Goal: Task Accomplishment & Management: Manage account settings

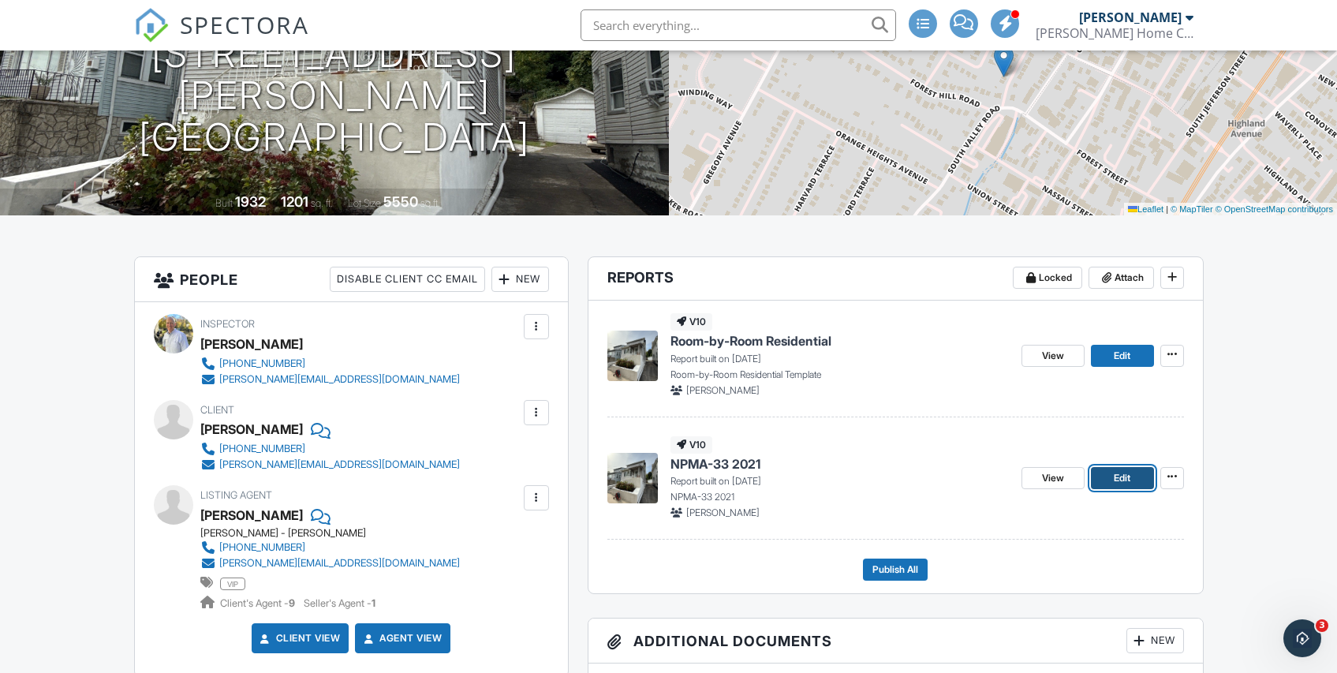
click at [1134, 477] on link "Edit" at bounding box center [1122, 478] width 63 height 22
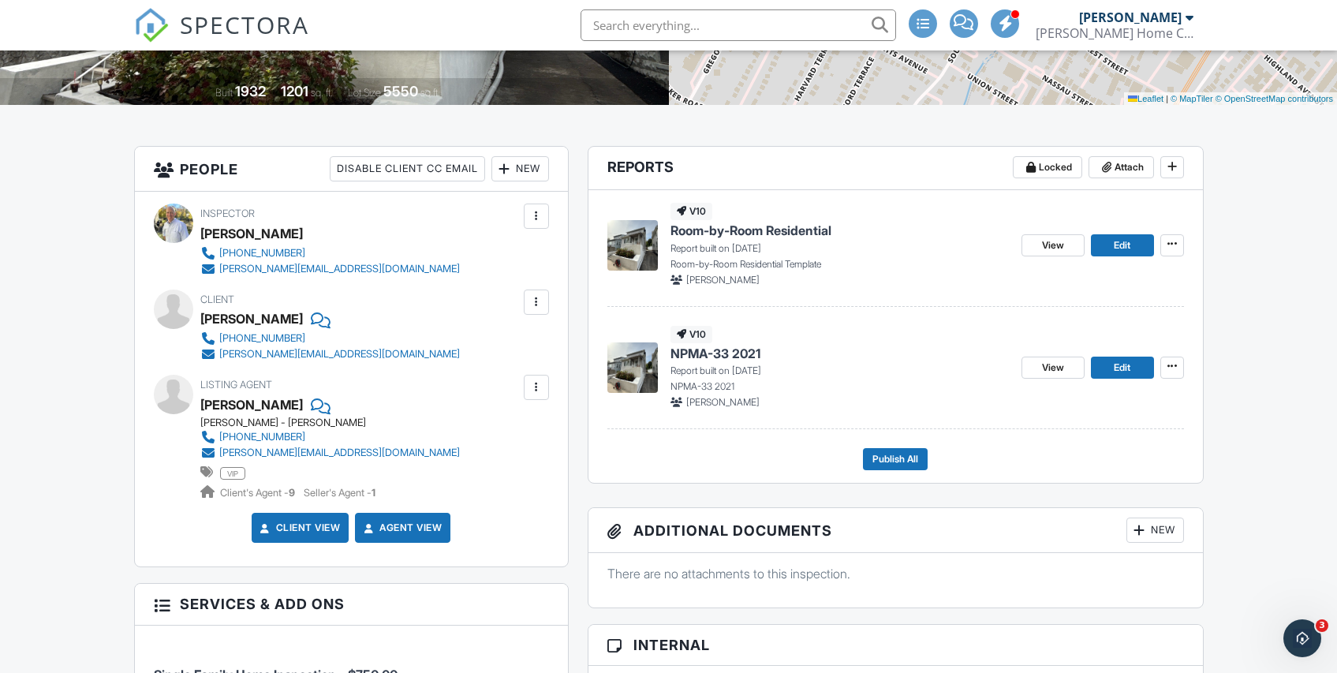
scroll to position [331, 0]
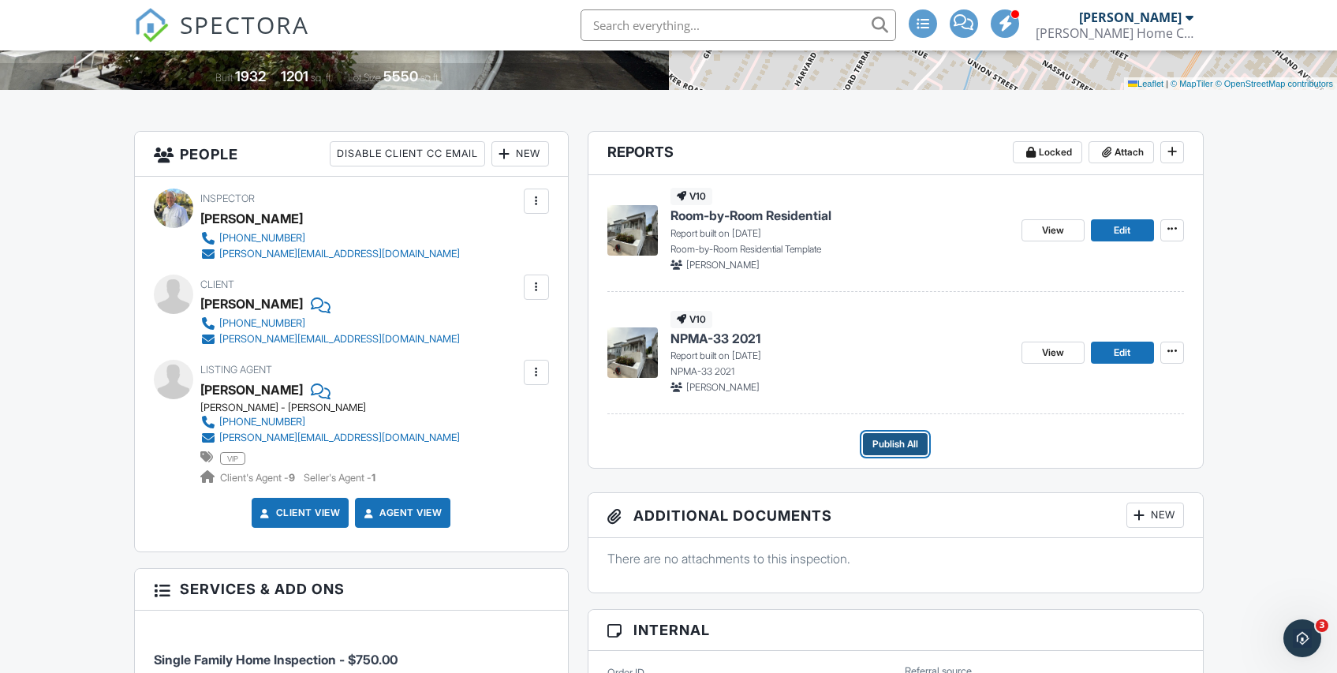
click at [893, 445] on span "Publish All" at bounding box center [896, 444] width 46 height 16
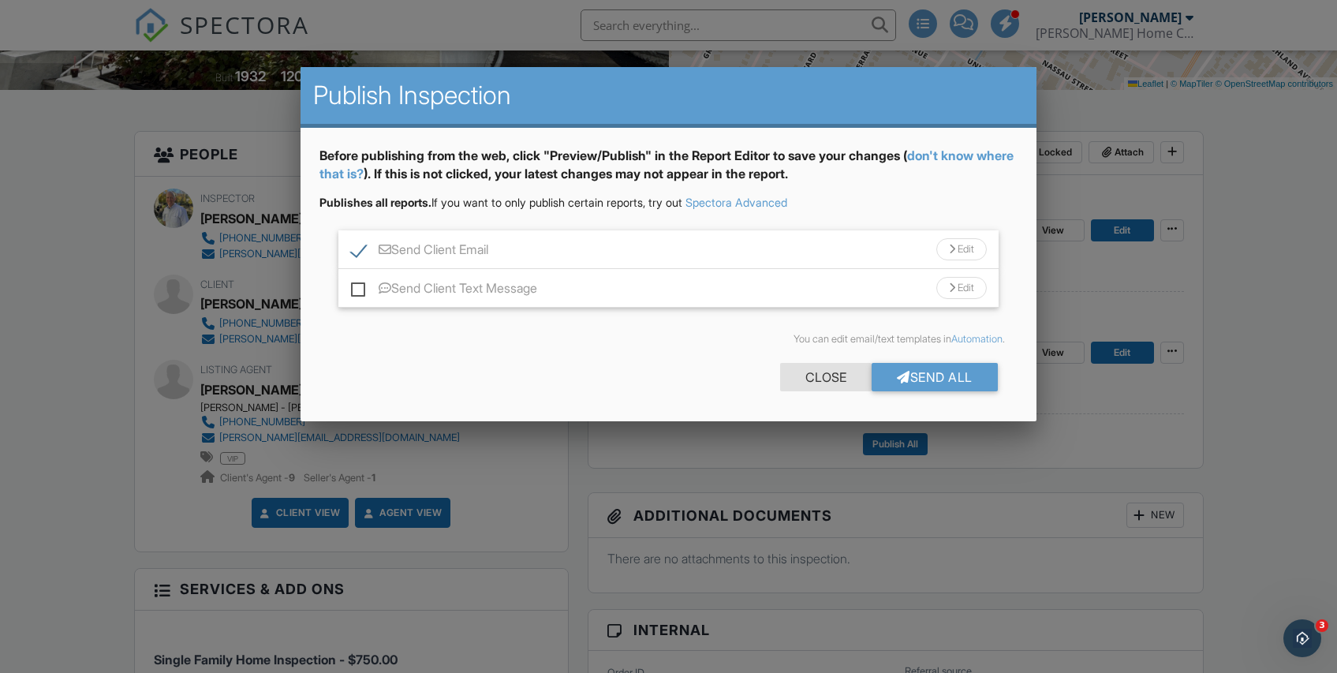
click at [824, 379] on div "Close" at bounding box center [826, 377] width 92 height 28
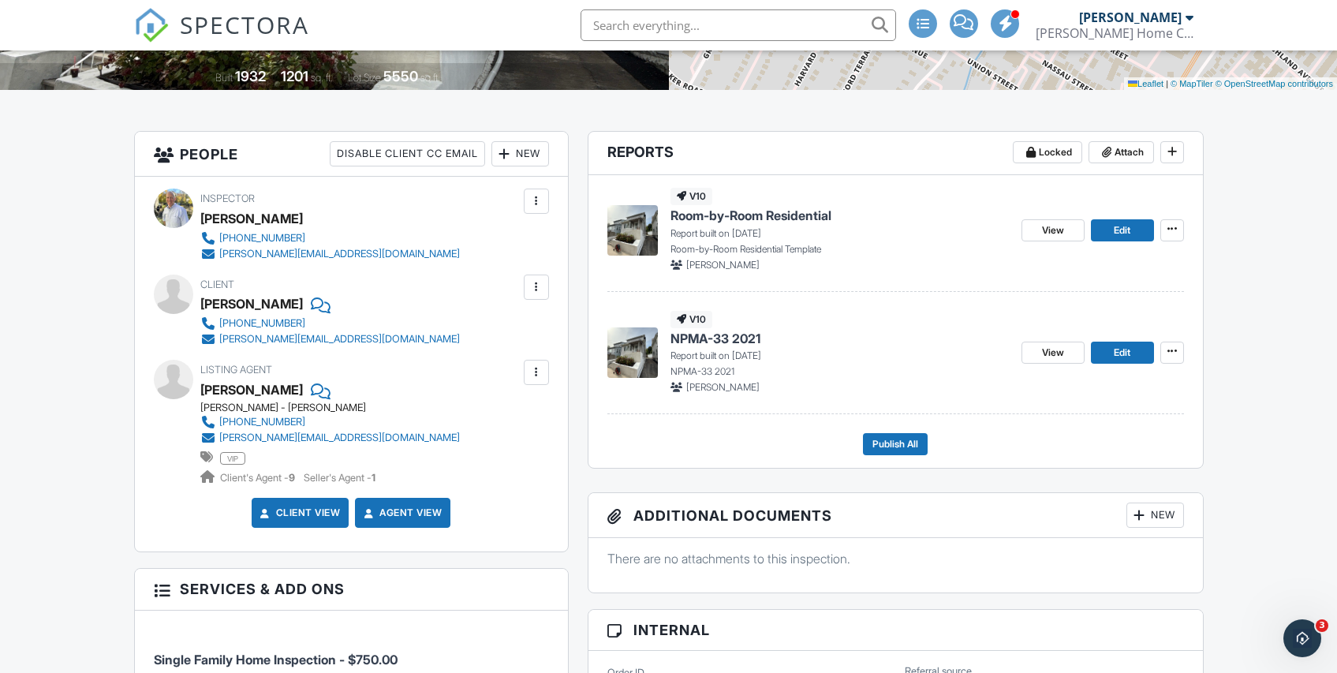
scroll to position [322, 0]
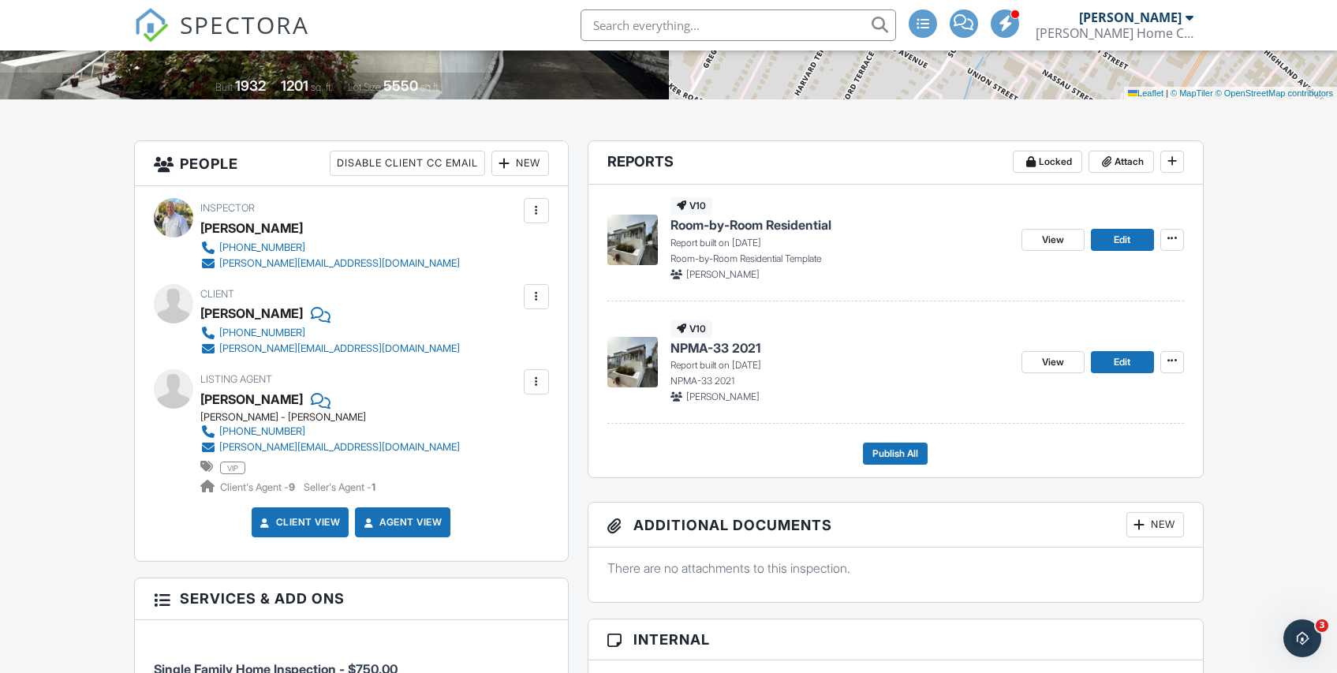
click at [539, 383] on div at bounding box center [537, 382] width 16 height 16
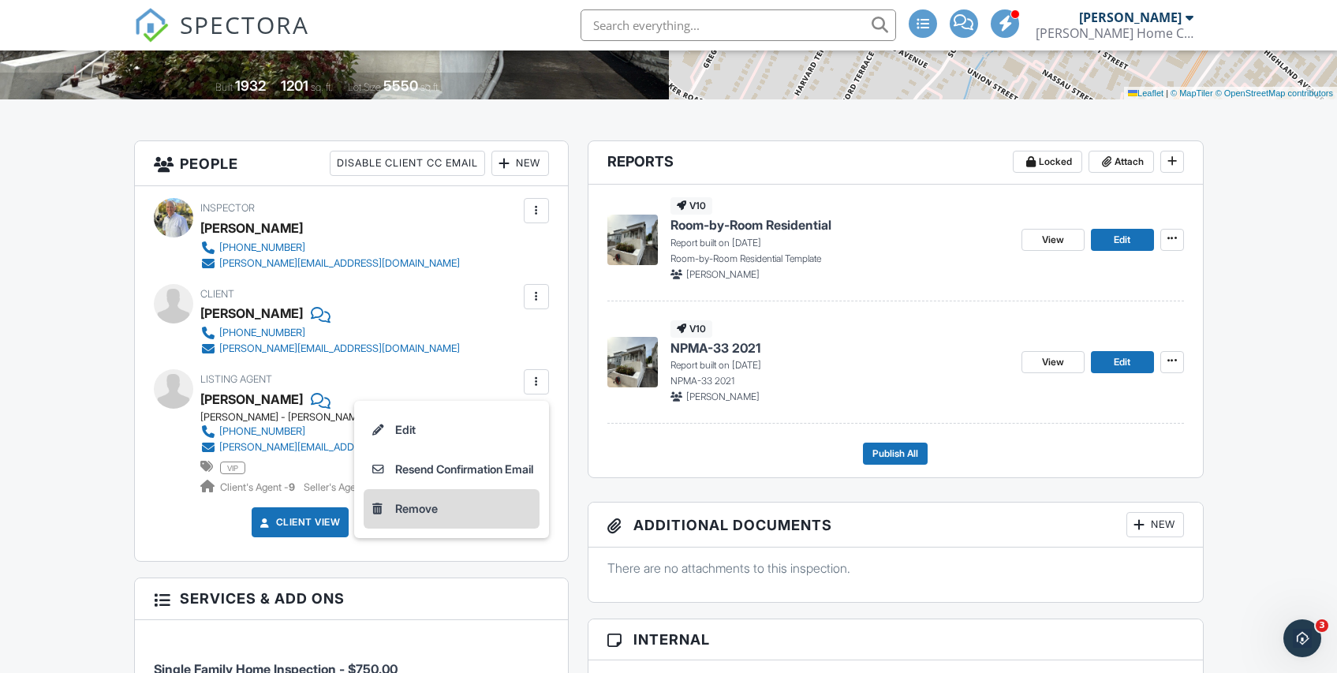
click at [407, 515] on li "Remove" at bounding box center [452, 508] width 176 height 39
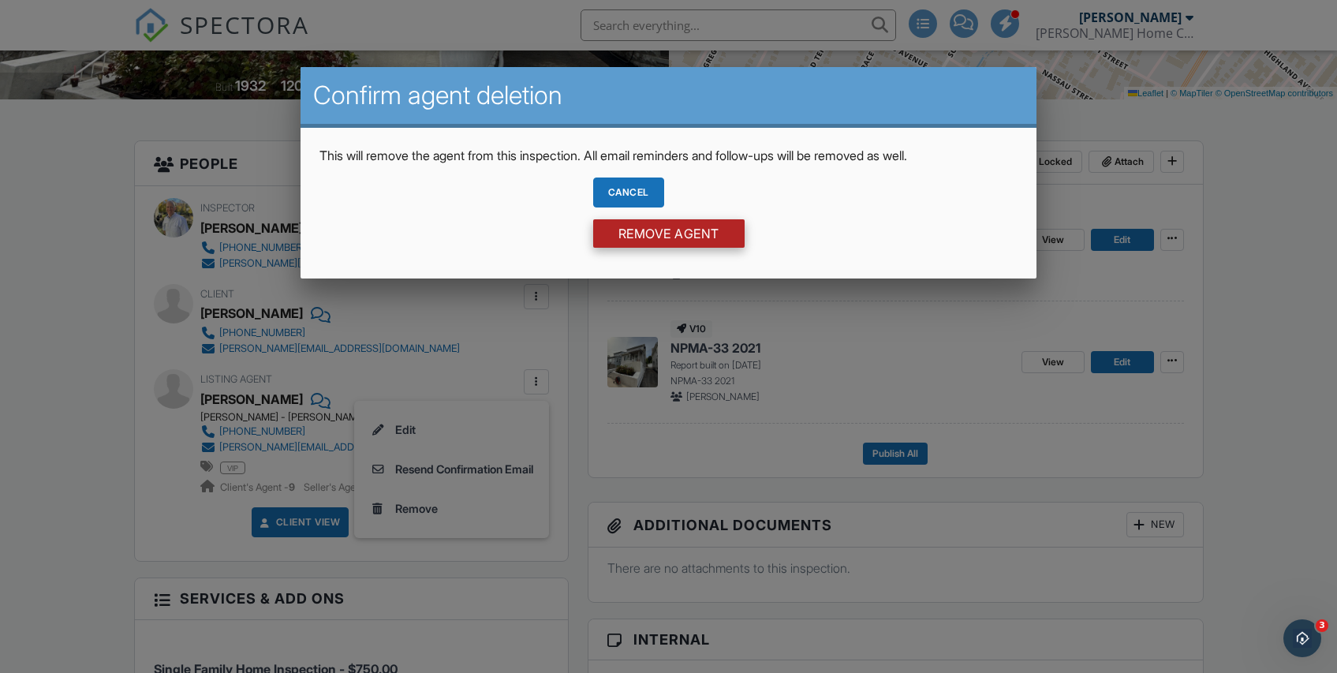
click at [655, 231] on input "Remove Agent" at bounding box center [668, 233] width 151 height 28
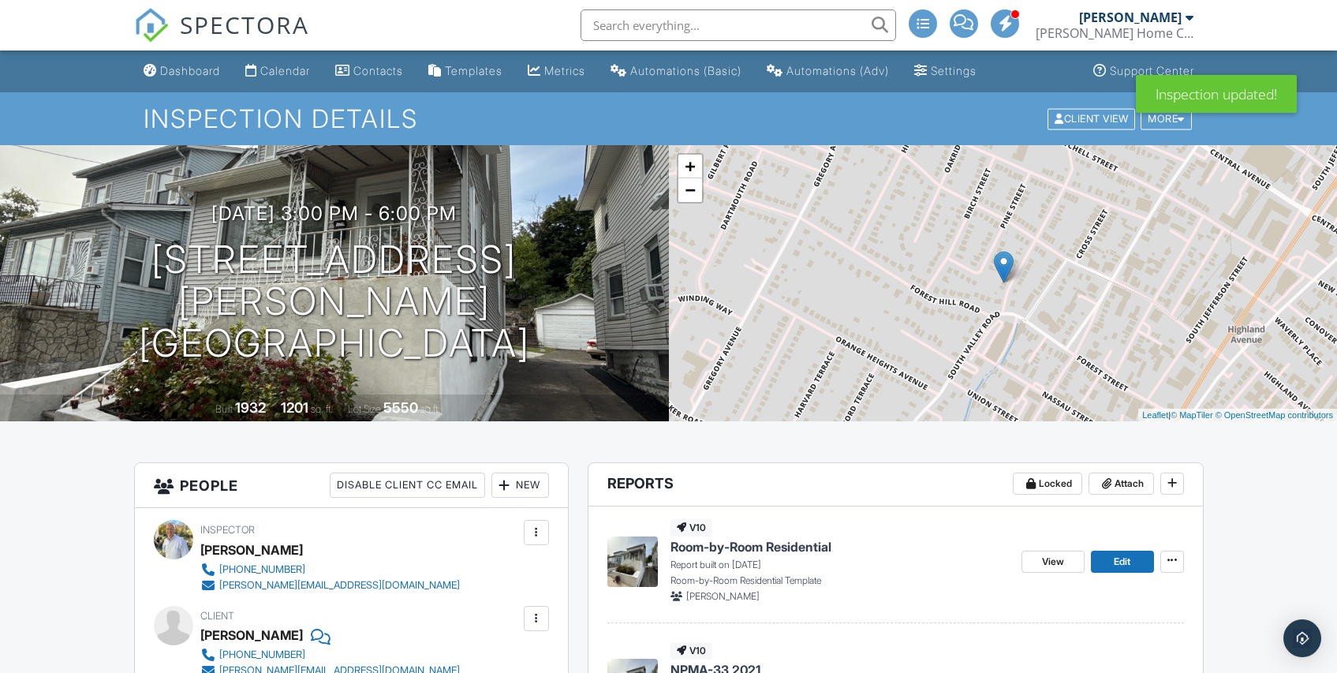
click at [504, 484] on div at bounding box center [505, 485] width 16 height 16
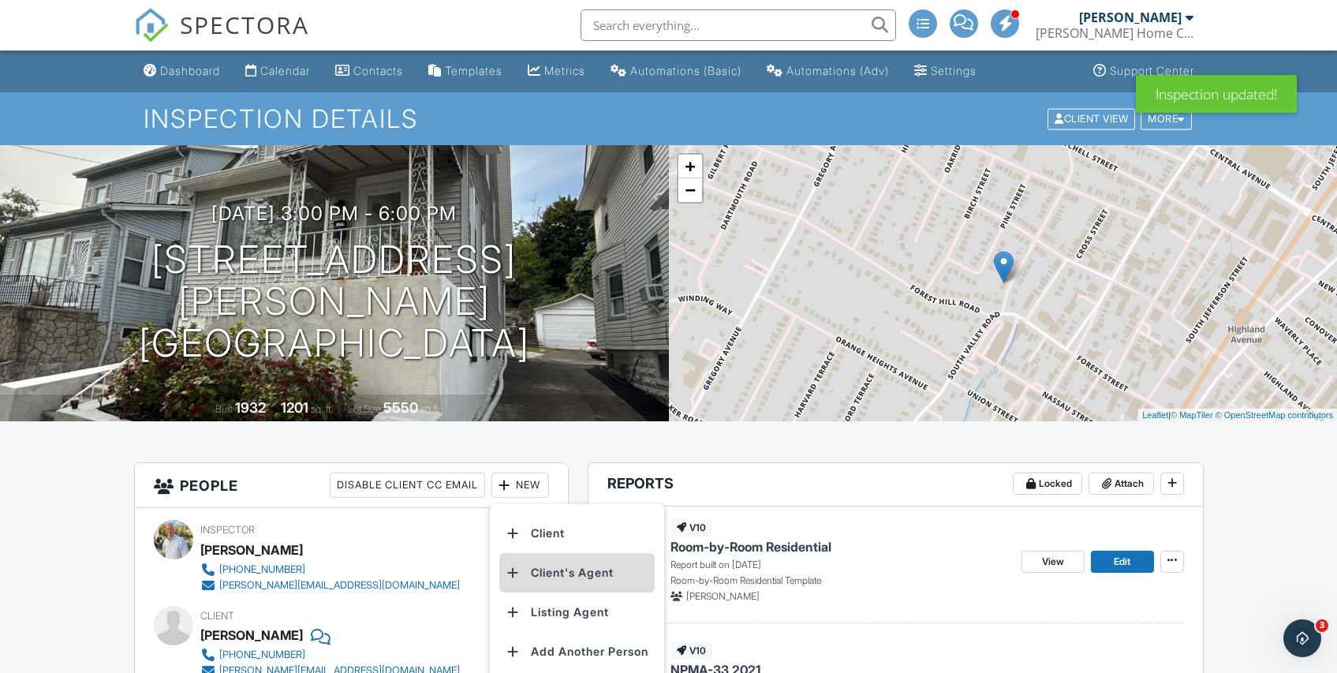
click at [542, 565] on li "Client's Agent" at bounding box center [576, 572] width 155 height 39
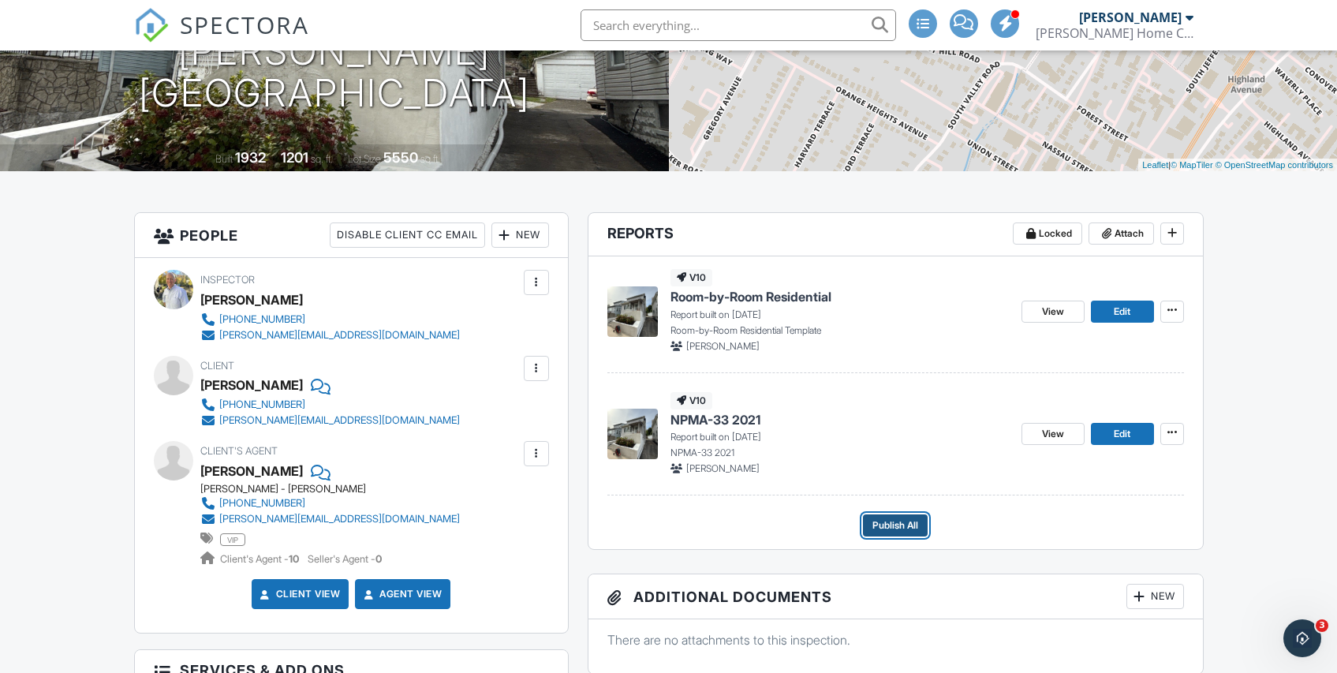
click at [892, 530] on span "Publish All" at bounding box center [896, 526] width 46 height 16
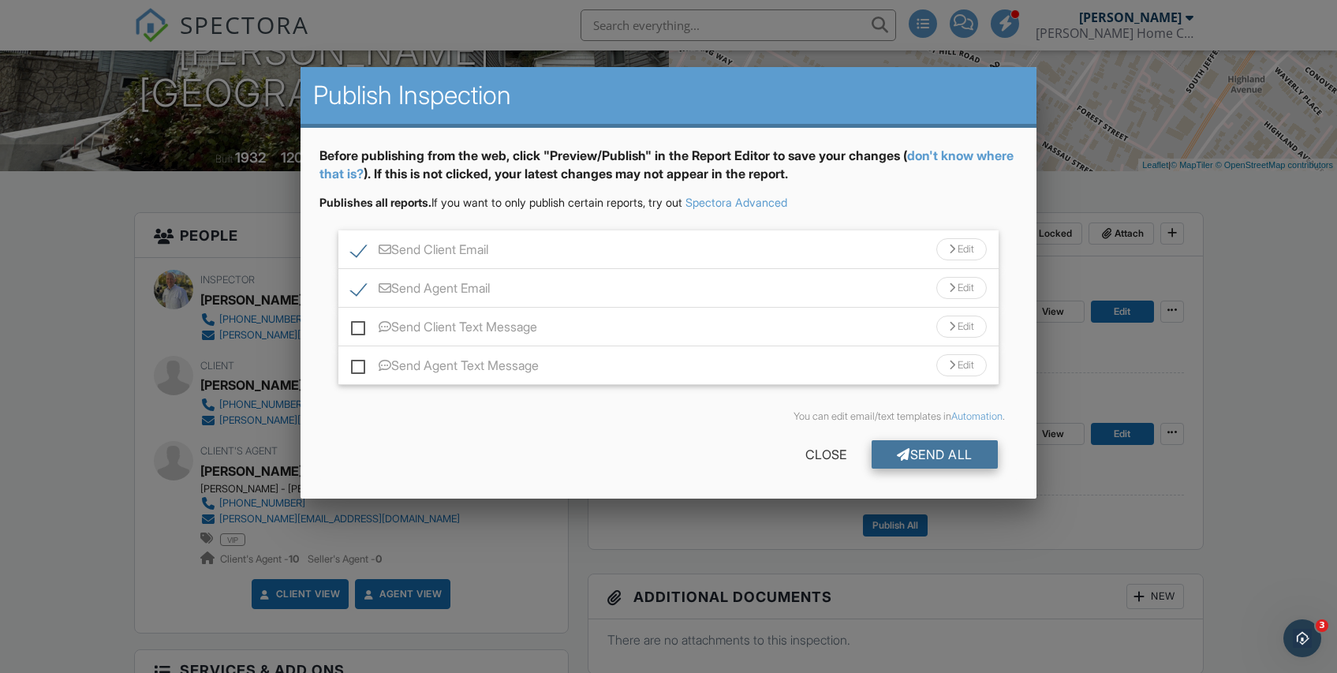
click at [920, 463] on div "Send All" at bounding box center [935, 454] width 126 height 28
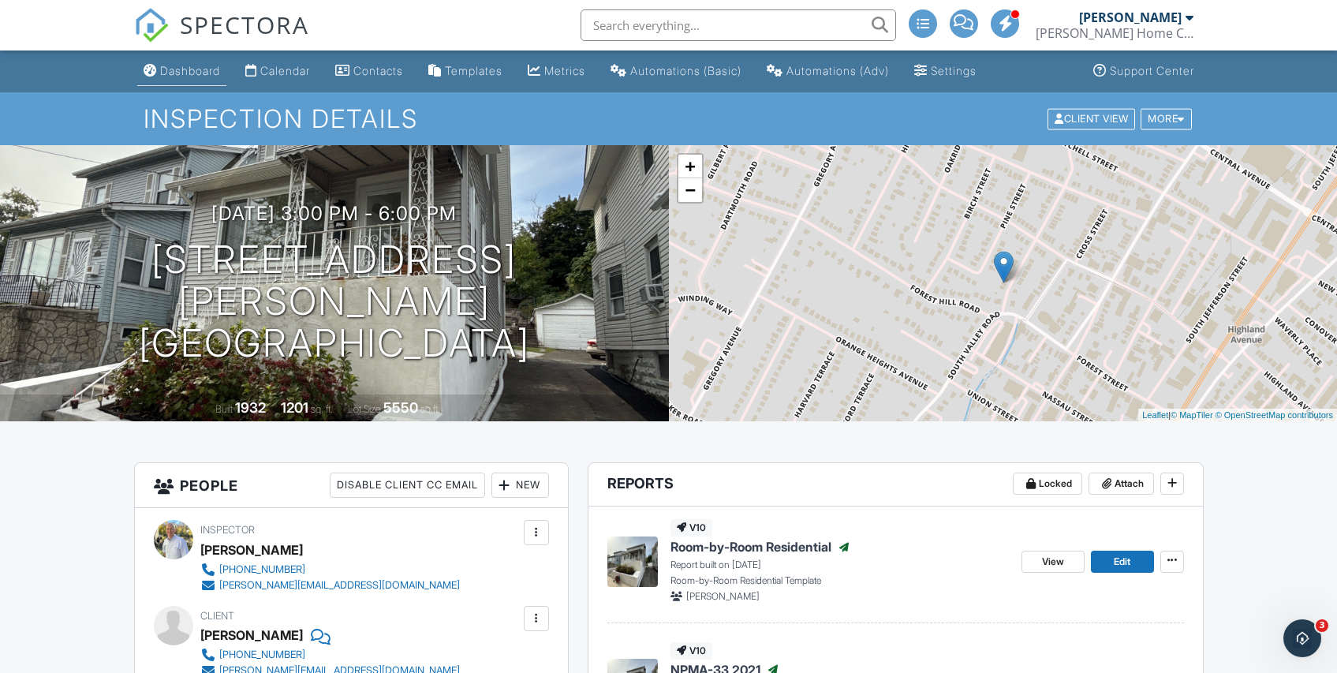
click at [203, 73] on div "Dashboard" at bounding box center [190, 70] width 60 height 13
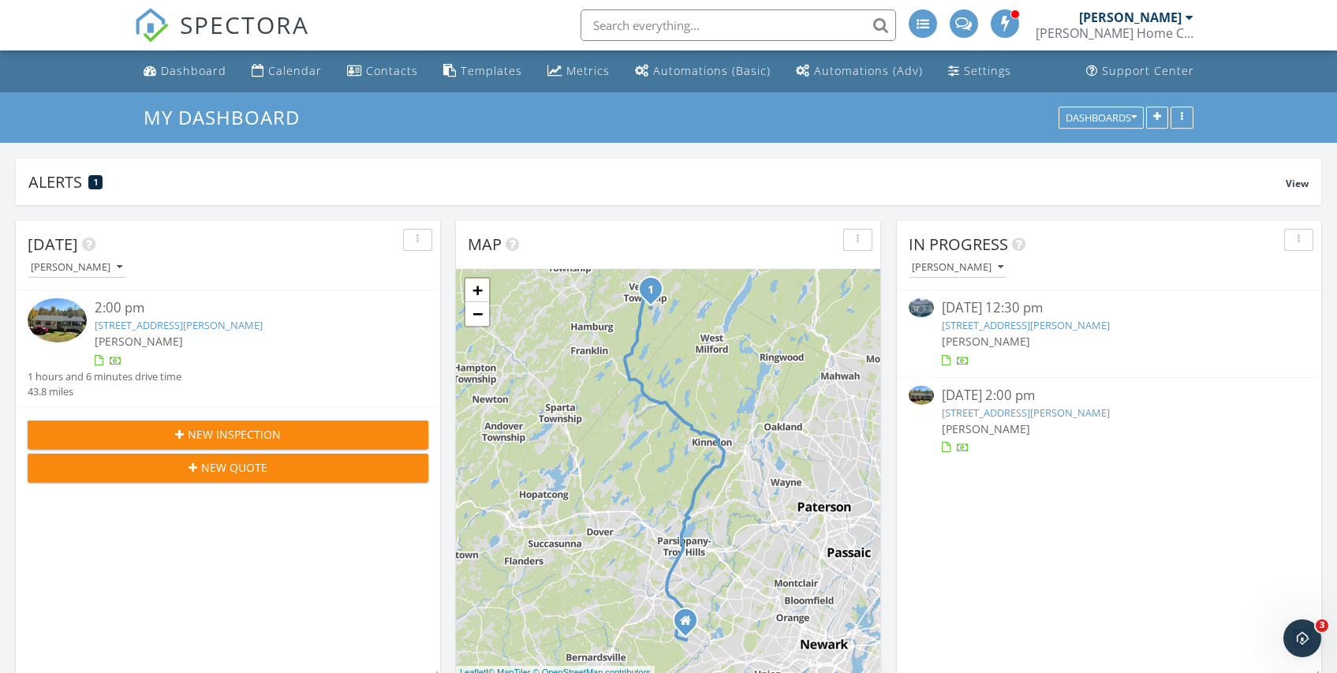
click at [966, 412] on link "[STREET_ADDRESS][PERSON_NAME]" at bounding box center [1026, 412] width 168 height 14
